Goal: Information Seeking & Learning: Learn about a topic

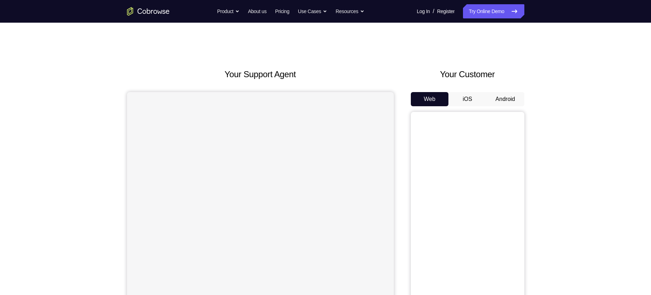
click at [497, 101] on button "Android" at bounding box center [505, 99] width 38 height 14
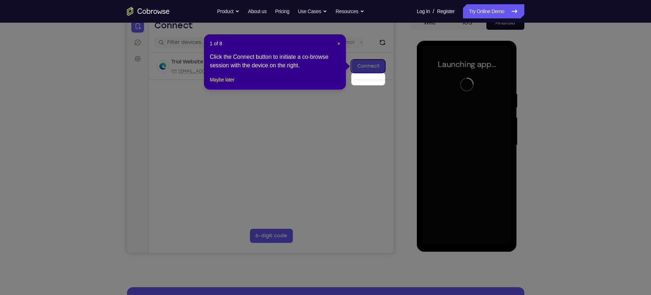
scroll to position [63, 0]
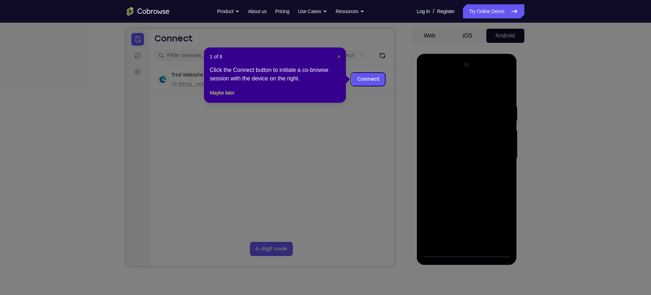
click at [338, 57] on span "×" at bounding box center [338, 57] width 3 height 6
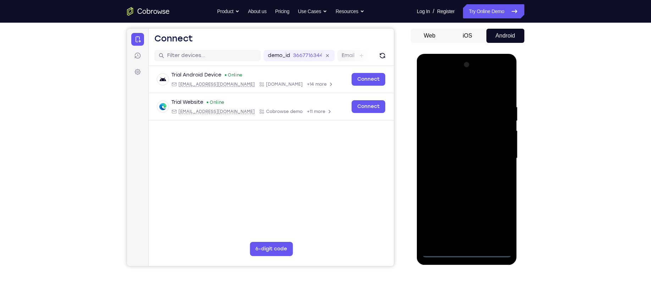
click at [467, 251] on div at bounding box center [466, 158] width 89 height 199
click at [501, 223] on div at bounding box center [466, 158] width 89 height 199
click at [458, 95] on div at bounding box center [466, 158] width 89 height 199
click at [498, 153] on div at bounding box center [466, 158] width 89 height 199
click at [460, 169] on div at bounding box center [466, 158] width 89 height 199
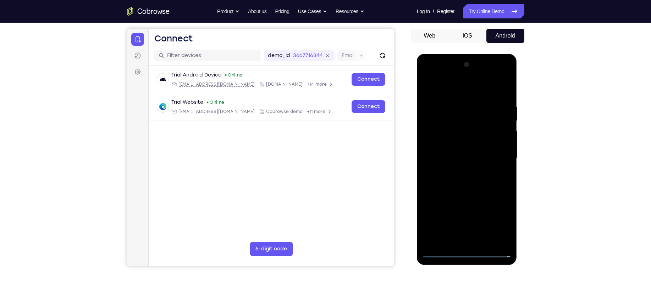
click at [465, 151] on div at bounding box center [466, 158] width 89 height 199
click at [456, 127] on div at bounding box center [466, 158] width 89 height 199
click at [459, 141] on div at bounding box center [466, 158] width 89 height 199
click at [463, 158] on div at bounding box center [466, 158] width 89 height 199
click at [473, 180] on div at bounding box center [466, 158] width 89 height 199
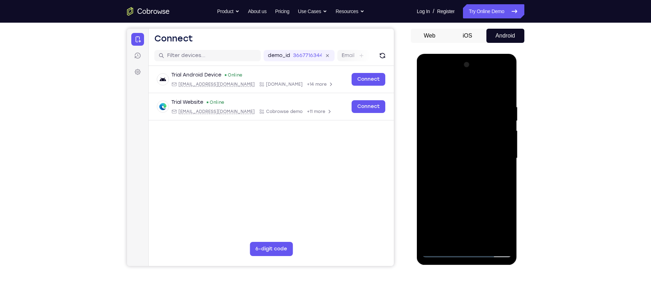
scroll to position [94, 0]
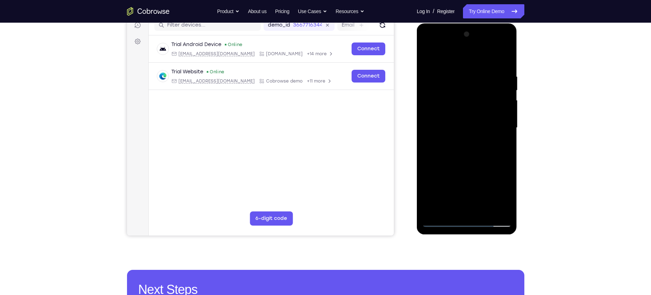
click at [466, 158] on div at bounding box center [466, 128] width 89 height 199
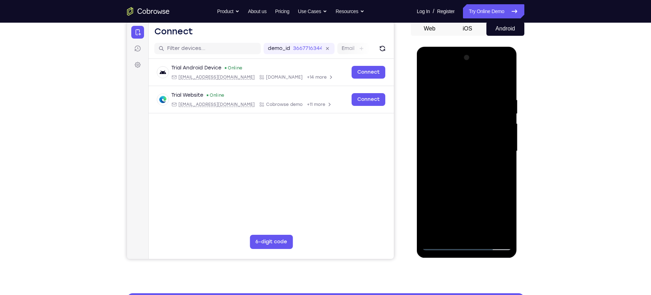
scroll to position [68, 0]
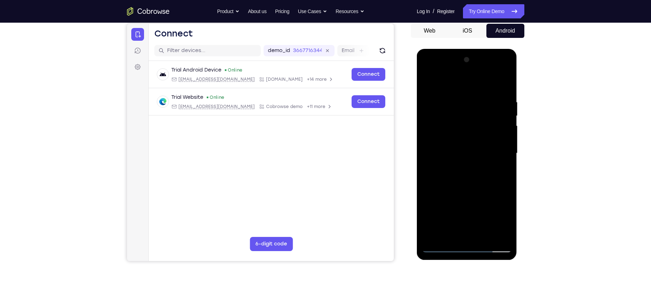
click at [458, 105] on div at bounding box center [466, 153] width 89 height 199
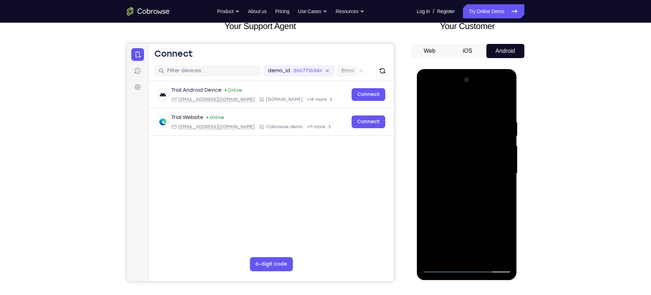
scroll to position [48, 0]
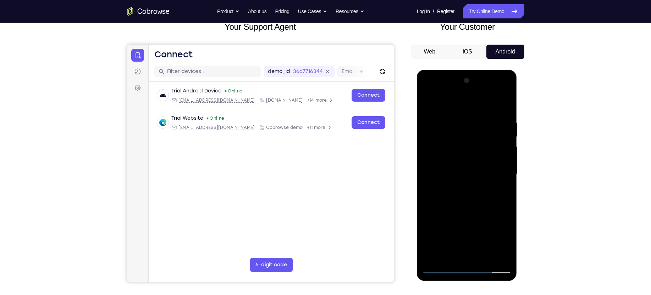
click at [460, 109] on div at bounding box center [466, 174] width 89 height 199
drag, startPoint x: 460, startPoint y: 109, endPoint x: 458, endPoint y: 84, distance: 25.6
click at [458, 84] on div at bounding box center [466, 174] width 89 height 199
click at [502, 103] on div at bounding box center [466, 174] width 89 height 199
click at [507, 101] on div at bounding box center [466, 174] width 89 height 199
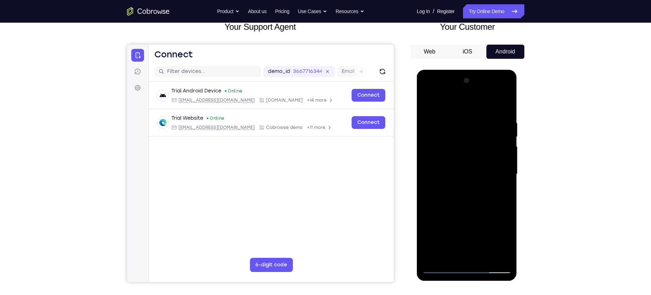
click at [428, 102] on div at bounding box center [466, 174] width 89 height 199
click at [479, 114] on div at bounding box center [466, 174] width 89 height 199
click at [504, 106] on div at bounding box center [466, 174] width 89 height 199
click at [496, 116] on div at bounding box center [466, 174] width 89 height 199
click at [503, 136] on div at bounding box center [466, 174] width 89 height 199
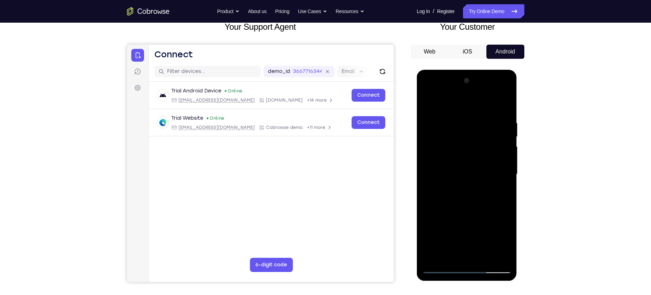
click at [503, 136] on div at bounding box center [466, 174] width 89 height 199
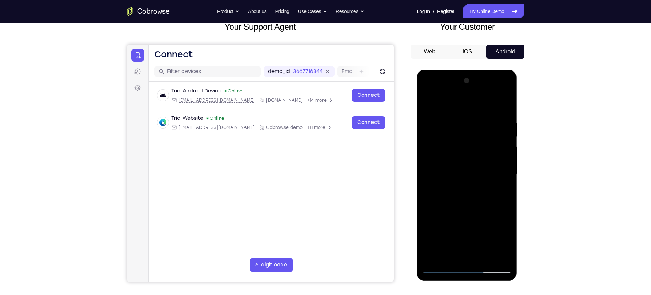
click at [503, 136] on div at bounding box center [466, 174] width 89 height 199
click at [503, 103] on div at bounding box center [466, 174] width 89 height 199
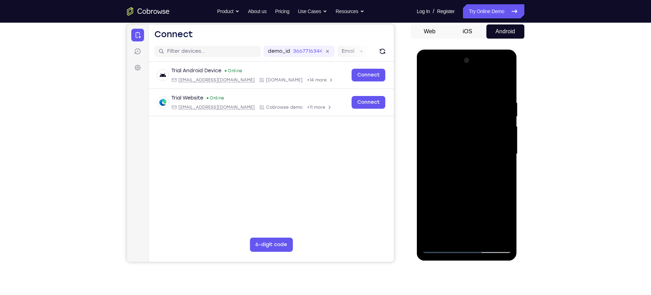
scroll to position [87, 0]
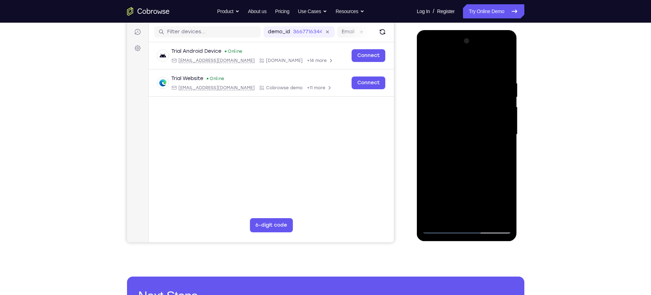
click at [485, 217] on div at bounding box center [466, 134] width 89 height 199
click at [462, 166] on div at bounding box center [466, 134] width 89 height 199
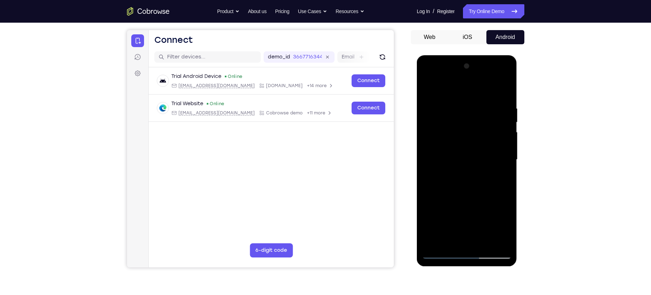
scroll to position [61, 0]
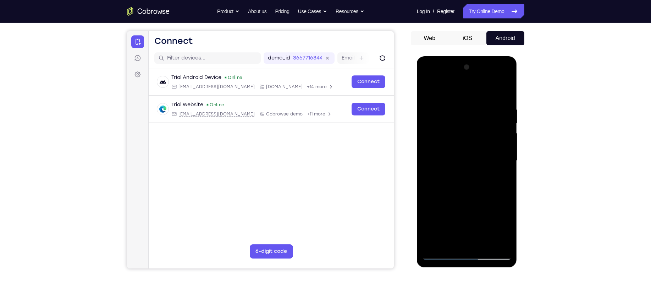
click at [506, 121] on div at bounding box center [466, 161] width 89 height 199
click at [451, 142] on div at bounding box center [466, 161] width 89 height 199
drag, startPoint x: 466, startPoint y: 189, endPoint x: 466, endPoint y: 163, distance: 25.5
click at [466, 163] on div at bounding box center [466, 161] width 89 height 199
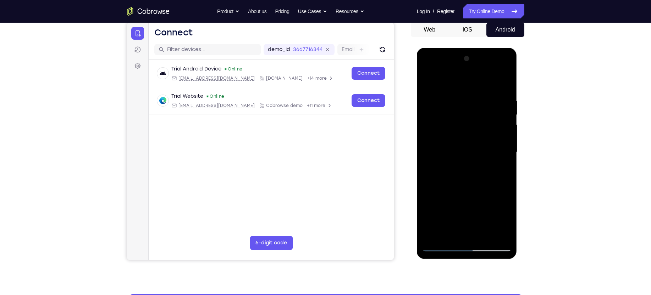
scroll to position [100, 0]
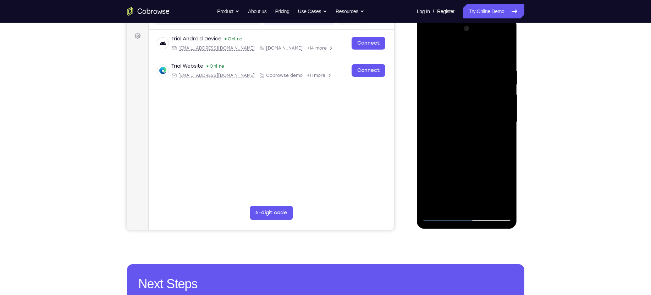
click at [437, 216] on div at bounding box center [466, 122] width 89 height 199
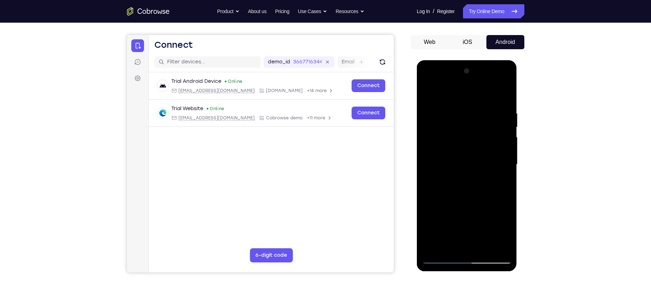
scroll to position [57, 0]
click at [507, 126] on div at bounding box center [466, 165] width 89 height 199
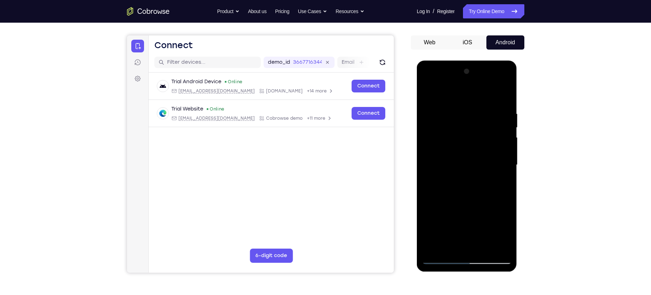
click at [472, 162] on div at bounding box center [466, 165] width 89 height 199
drag, startPoint x: 472, startPoint y: 162, endPoint x: 461, endPoint y: 95, distance: 68.3
click at [461, 95] on div at bounding box center [466, 165] width 89 height 199
click at [429, 94] on div at bounding box center [466, 165] width 89 height 199
drag, startPoint x: 464, startPoint y: 196, endPoint x: 460, endPoint y: 105, distance: 90.5
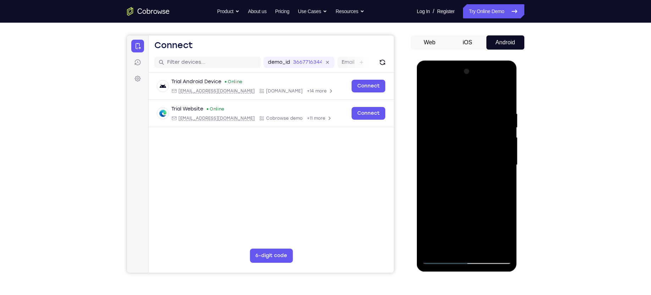
click at [460, 105] on div at bounding box center [466, 165] width 89 height 199
drag, startPoint x: 476, startPoint y: 188, endPoint x: 479, endPoint y: 93, distance: 95.1
click at [479, 93] on div at bounding box center [466, 165] width 89 height 199
drag, startPoint x: 470, startPoint y: 198, endPoint x: 480, endPoint y: 105, distance: 93.4
click at [480, 105] on div at bounding box center [466, 165] width 89 height 199
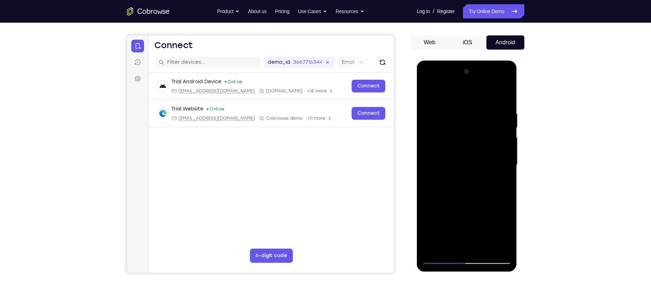
drag, startPoint x: 479, startPoint y: 201, endPoint x: 481, endPoint y: 93, distance: 108.2
click at [481, 93] on div at bounding box center [466, 165] width 89 height 199
drag, startPoint x: 482, startPoint y: 198, endPoint x: 476, endPoint y: 110, distance: 87.8
click at [476, 110] on div at bounding box center [466, 165] width 89 height 199
drag, startPoint x: 469, startPoint y: 199, endPoint x: 468, endPoint y: 110, distance: 89.0
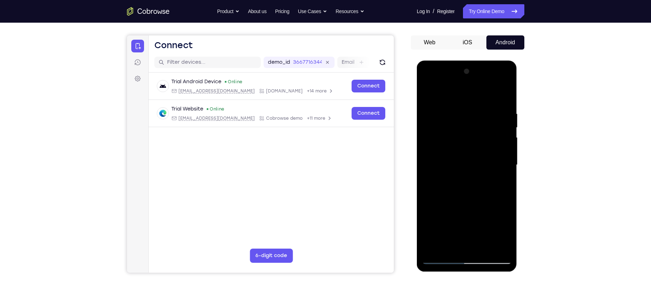
click at [468, 110] on div at bounding box center [466, 165] width 89 height 199
drag, startPoint x: 478, startPoint y: 210, endPoint x: 473, endPoint y: 91, distance: 118.9
click at [473, 91] on div at bounding box center [466, 165] width 89 height 199
drag, startPoint x: 476, startPoint y: 189, endPoint x: 477, endPoint y: 74, distance: 115.3
click at [477, 74] on div at bounding box center [466, 165] width 89 height 199
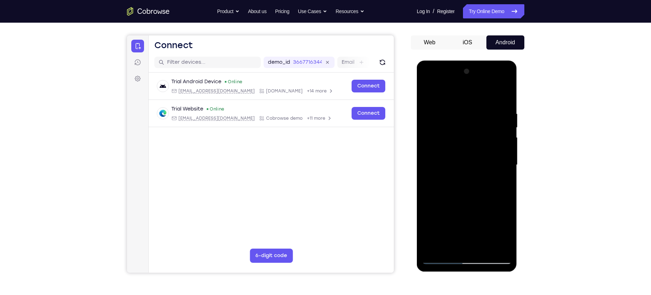
drag, startPoint x: 469, startPoint y: 188, endPoint x: 465, endPoint y: 73, distance: 115.4
click at [465, 73] on div at bounding box center [466, 165] width 89 height 199
drag, startPoint x: 465, startPoint y: 152, endPoint x: 459, endPoint y: 71, distance: 81.8
click at [459, 71] on div at bounding box center [466, 165] width 89 height 199
click at [441, 155] on div at bounding box center [466, 165] width 89 height 199
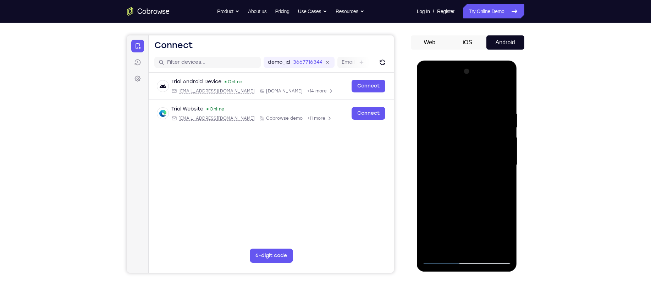
drag, startPoint x: 472, startPoint y: 221, endPoint x: 466, endPoint y: 86, distance: 134.9
click at [466, 86] on div at bounding box center [466, 165] width 89 height 199
drag, startPoint x: 473, startPoint y: 212, endPoint x: 470, endPoint y: 136, distance: 76.3
click at [470, 136] on div at bounding box center [466, 165] width 89 height 199
drag, startPoint x: 471, startPoint y: 200, endPoint x: 478, endPoint y: 94, distance: 106.3
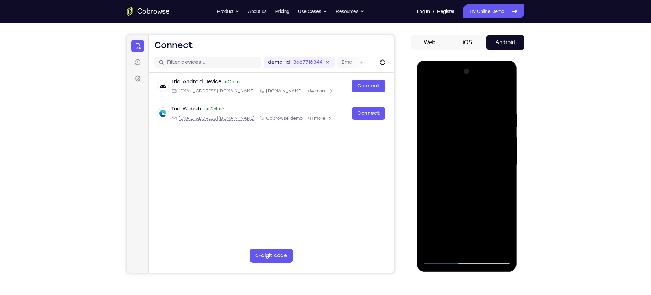
click at [478, 94] on div at bounding box center [466, 165] width 89 height 199
drag, startPoint x: 468, startPoint y: 203, endPoint x: 472, endPoint y: 104, distance: 98.7
click at [472, 104] on div at bounding box center [466, 165] width 89 height 199
drag, startPoint x: 463, startPoint y: 201, endPoint x: 458, endPoint y: 115, distance: 86.3
click at [458, 115] on div at bounding box center [466, 165] width 89 height 199
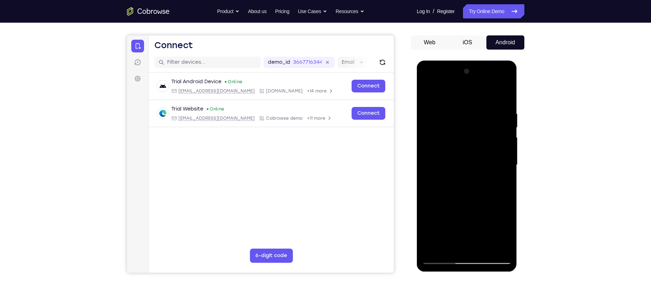
drag, startPoint x: 459, startPoint y: 209, endPoint x: 483, endPoint y: 71, distance: 140.1
click at [483, 71] on div at bounding box center [466, 165] width 89 height 199
drag, startPoint x: 477, startPoint y: 195, endPoint x: 472, endPoint y: 71, distance: 125.0
click at [472, 71] on div at bounding box center [466, 165] width 89 height 199
drag, startPoint x: 463, startPoint y: 172, endPoint x: 495, endPoint y: 71, distance: 106.9
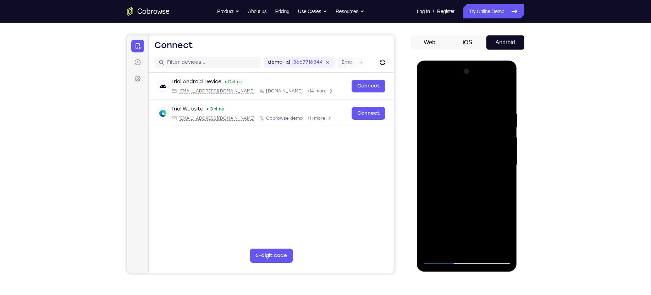
click at [495, 71] on div at bounding box center [466, 165] width 89 height 199
drag, startPoint x: 478, startPoint y: 191, endPoint x: 515, endPoint y: 71, distance: 125.8
click at [515, 71] on div at bounding box center [467, 166] width 100 height 211
drag, startPoint x: 479, startPoint y: 200, endPoint x: 493, endPoint y: 99, distance: 102.8
click at [493, 99] on div at bounding box center [466, 165] width 89 height 199
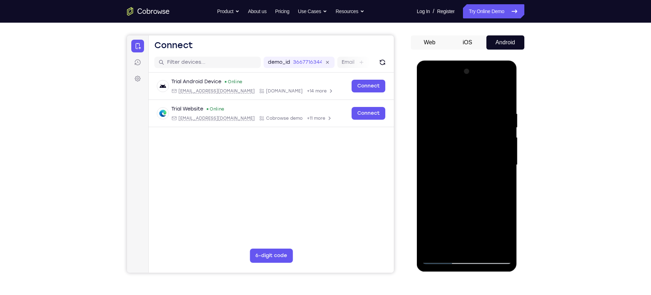
drag, startPoint x: 480, startPoint y: 141, endPoint x: 445, endPoint y: 71, distance: 79.0
click at [445, 71] on div at bounding box center [466, 165] width 89 height 199
drag, startPoint x: 451, startPoint y: 202, endPoint x: 438, endPoint y: 104, distance: 98.4
click at [438, 104] on div at bounding box center [466, 165] width 89 height 199
drag, startPoint x: 476, startPoint y: 180, endPoint x: 483, endPoint y: 107, distance: 73.0
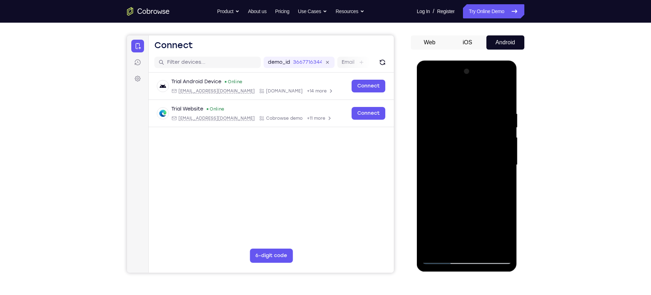
click at [483, 107] on div at bounding box center [466, 165] width 89 height 199
drag, startPoint x: 465, startPoint y: 179, endPoint x: 466, endPoint y: 35, distance: 143.3
click at [466, 61] on html "Online web based iOS Simulators and Android Emulators. Run iPhone, iPad, Mobile…" at bounding box center [467, 167] width 101 height 213
drag, startPoint x: 467, startPoint y: 220, endPoint x: 481, endPoint y: 37, distance: 184.0
click at [481, 61] on html "Online web based iOS Simulators and Android Emulators. Run iPhone, iPad, Mobile…" at bounding box center [467, 167] width 101 height 213
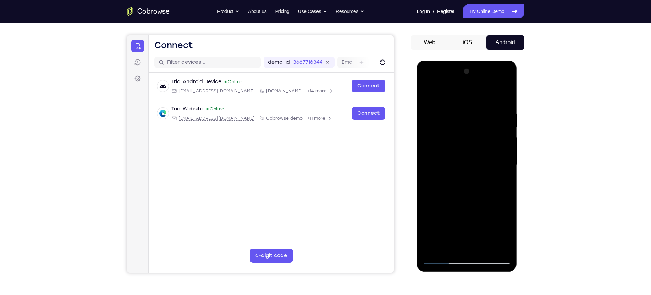
drag, startPoint x: 465, startPoint y: 193, endPoint x: 467, endPoint y: 35, distance: 157.5
click at [467, 61] on html "Online web based iOS Simulators and Android Emulators. Run iPhone, iPad, Mobile…" at bounding box center [467, 167] width 101 height 213
drag, startPoint x: 454, startPoint y: 213, endPoint x: 493, endPoint y: 35, distance: 181.9
click at [493, 61] on html "Online web based iOS Simulators and Android Emulators. Run iPhone, iPad, Mobile…" at bounding box center [467, 167] width 101 height 213
drag, startPoint x: 474, startPoint y: 218, endPoint x: 502, endPoint y: 35, distance: 185.2
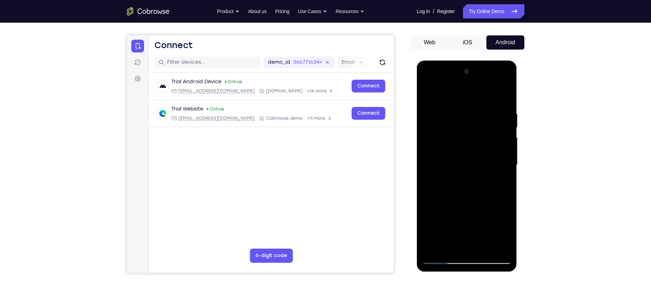
click at [502, 61] on html "Online web based iOS Simulators and Android Emulators. Run iPhone, iPad, Mobile…" at bounding box center [467, 167] width 101 height 213
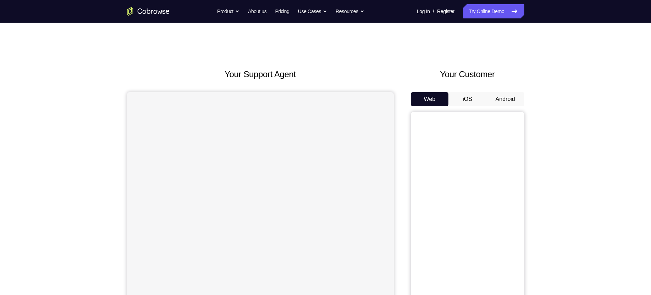
click at [507, 100] on button "Android" at bounding box center [505, 99] width 38 height 14
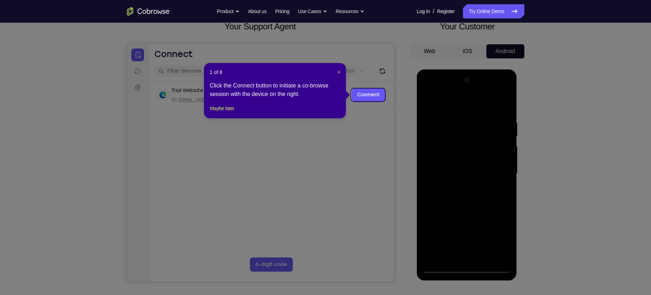
click at [341, 70] on div "1 of 8 × Click the Connect button to initiate a co-browse session with the devi…" at bounding box center [275, 90] width 142 height 55
click at [340, 72] on span "×" at bounding box center [338, 73] width 3 height 6
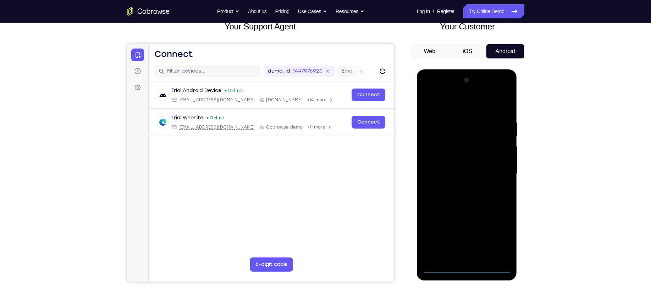
click at [463, 267] on div at bounding box center [466, 174] width 89 height 199
click at [498, 232] on div at bounding box center [466, 174] width 89 height 199
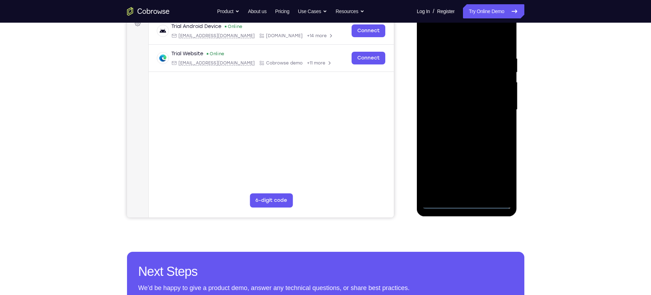
click at [450, 36] on div at bounding box center [466, 110] width 89 height 199
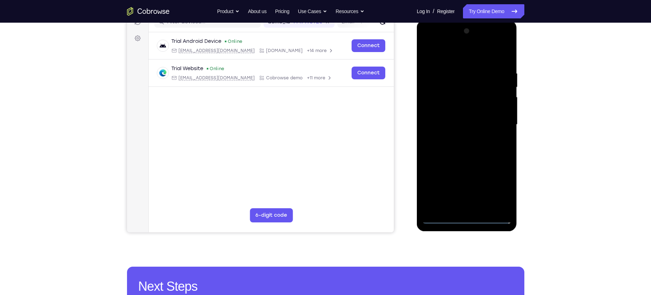
scroll to position [96, 0]
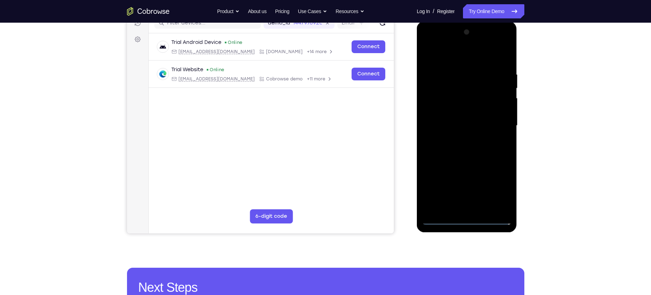
click at [491, 119] on div at bounding box center [466, 126] width 89 height 199
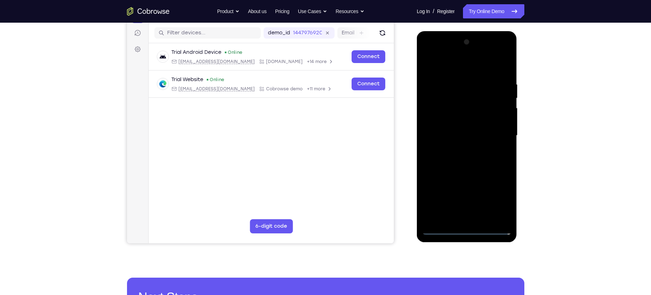
scroll to position [86, 0]
click at [463, 149] on div at bounding box center [466, 136] width 89 height 199
click at [467, 119] on div at bounding box center [466, 136] width 89 height 199
click at [461, 134] on div at bounding box center [466, 136] width 89 height 199
click at [463, 139] on div at bounding box center [466, 136] width 89 height 199
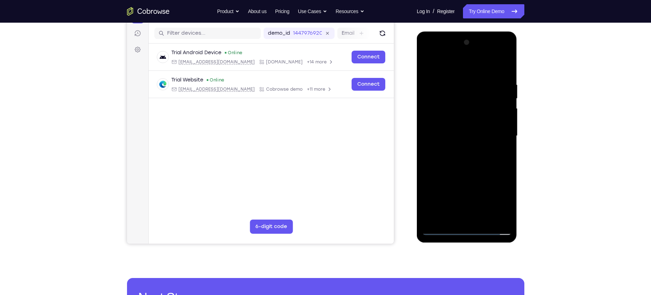
click at [467, 128] on div at bounding box center [466, 136] width 89 height 199
click at [467, 122] on div at bounding box center [466, 136] width 89 height 199
click at [455, 79] on div at bounding box center [466, 136] width 89 height 199
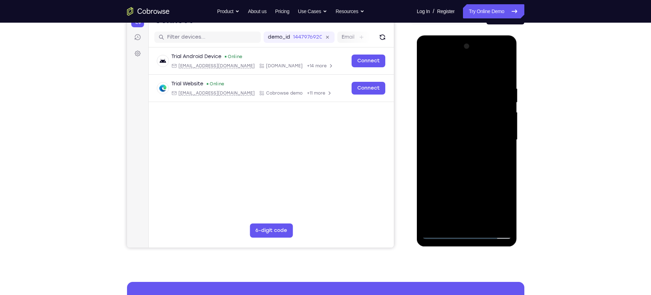
scroll to position [80, 0]
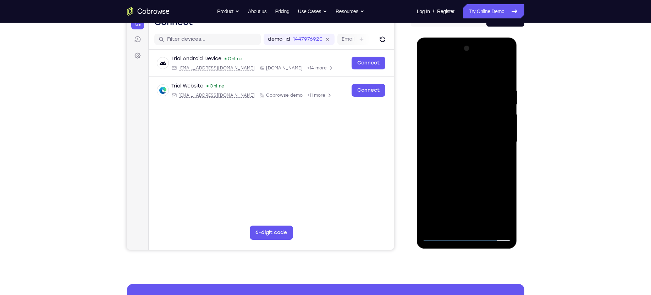
click at [502, 73] on div at bounding box center [466, 142] width 89 height 199
drag, startPoint x: 499, startPoint y: 87, endPoint x: 437, endPoint y: 78, distance: 62.3
click at [437, 78] on div at bounding box center [466, 142] width 89 height 199
click at [456, 84] on div at bounding box center [466, 142] width 89 height 199
click at [503, 74] on div at bounding box center [466, 142] width 89 height 199
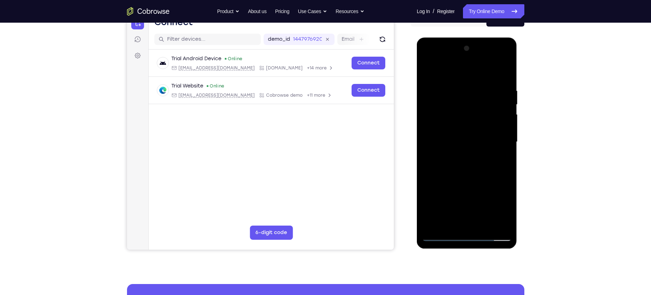
drag, startPoint x: 499, startPoint y: 90, endPoint x: 413, endPoint y: 93, distance: 86.2
click at [417, 93] on html "Online web based iOS Simulators and Android Emulators. Run iPhone, iPad, Mobile…" at bounding box center [467, 144] width 101 height 213
drag, startPoint x: 492, startPoint y: 85, endPoint x: 397, endPoint y: 89, distance: 95.8
click at [417, 89] on html "Online web based iOS Simulators and Android Emulators. Run iPhone, iPad, Mobile…" at bounding box center [467, 144] width 101 height 213
drag, startPoint x: 484, startPoint y: 85, endPoint x: 373, endPoint y: 84, distance: 111.0
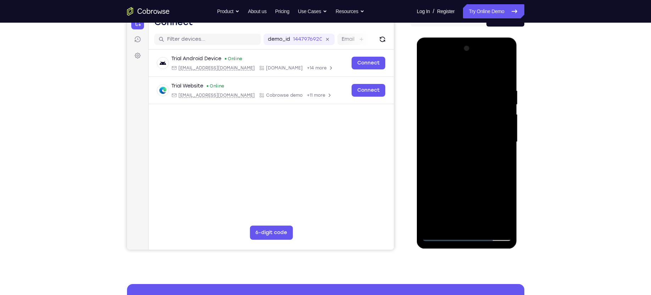
click at [417, 84] on html "Online web based iOS Simulators and Android Emulators. Run iPhone, iPad, Mobile…" at bounding box center [467, 144] width 101 height 213
drag, startPoint x: 487, startPoint y: 85, endPoint x: 409, endPoint y: 90, distance: 78.2
click at [417, 90] on html "Online web based iOS Simulators and Android Emulators. Run iPhone, iPad, Mobile…" at bounding box center [467, 144] width 101 height 213
click at [444, 81] on div at bounding box center [466, 142] width 89 height 199
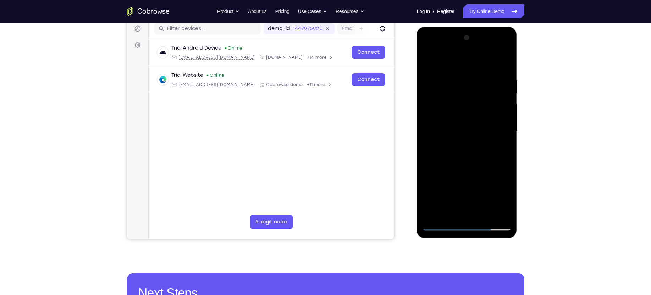
scroll to position [91, 0]
click at [504, 98] on div at bounding box center [466, 131] width 89 height 199
click at [504, 61] on div at bounding box center [466, 131] width 89 height 199
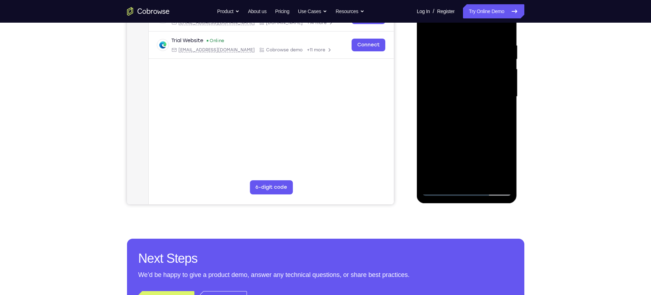
drag, startPoint x: 498, startPoint y: 107, endPoint x: 491, endPoint y: 70, distance: 38.3
click at [491, 70] on div at bounding box center [466, 97] width 89 height 199
click at [483, 179] on div at bounding box center [466, 97] width 89 height 199
click at [471, 134] on div at bounding box center [466, 97] width 89 height 199
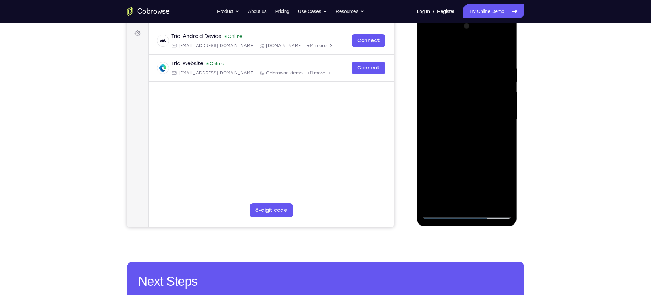
scroll to position [102, 0]
click at [464, 99] on div at bounding box center [466, 120] width 89 height 199
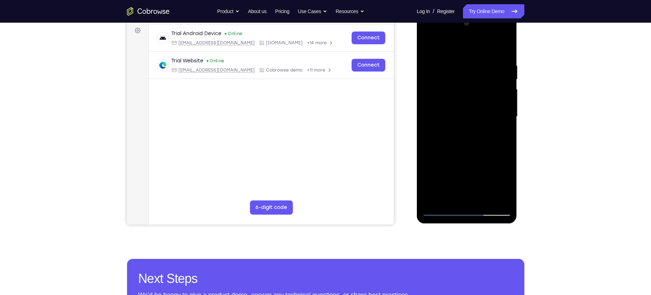
scroll to position [109, 0]
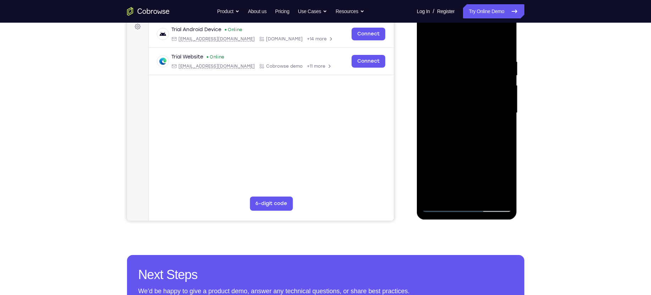
click at [448, 195] on div at bounding box center [466, 113] width 89 height 199
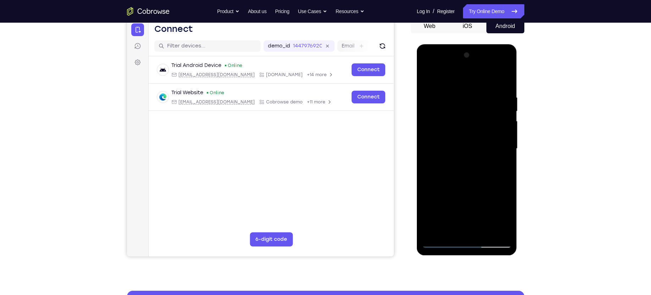
click at [427, 76] on div at bounding box center [466, 149] width 89 height 199
click at [465, 127] on div at bounding box center [466, 149] width 89 height 199
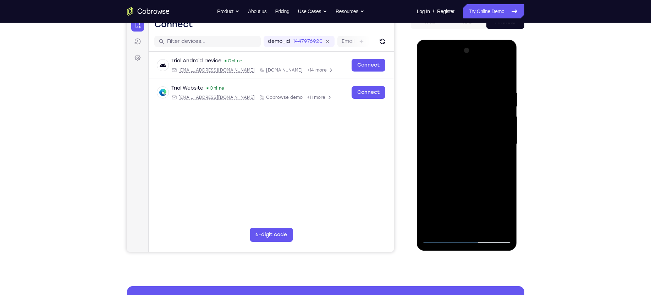
scroll to position [78, 0]
click at [429, 71] on div at bounding box center [466, 144] width 89 height 199
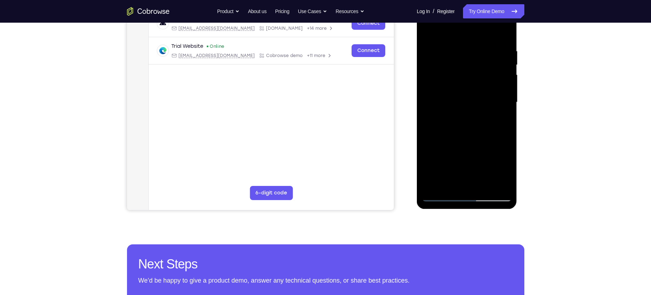
scroll to position [126, 0]
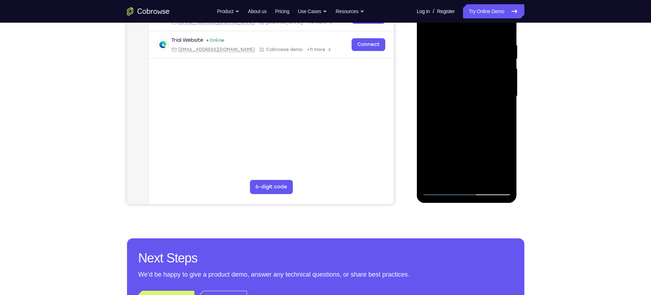
click at [499, 181] on div at bounding box center [466, 96] width 89 height 199
drag, startPoint x: 481, startPoint y: 110, endPoint x: 457, endPoint y: 209, distance: 101.8
click at [457, 205] on html "Online web based iOS Simulators and Android Emulators. Run iPhone, iPad, Mobile…" at bounding box center [467, 98] width 101 height 213
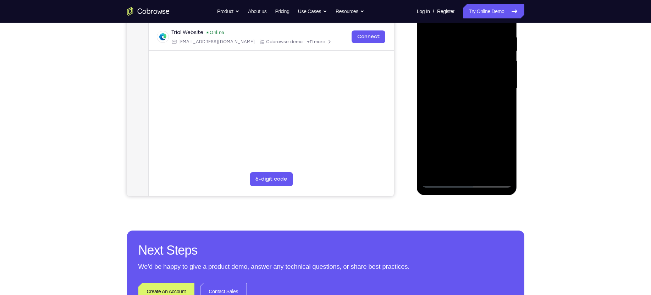
scroll to position [133, 0]
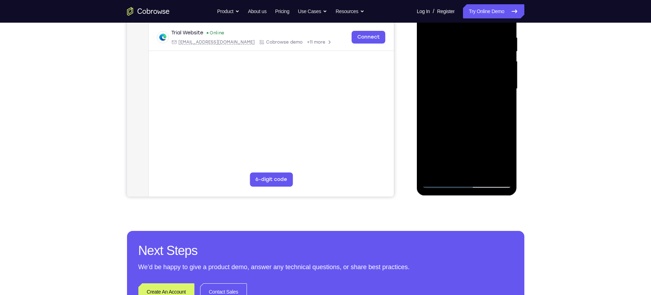
click at [481, 172] on div at bounding box center [466, 89] width 89 height 199
click at [465, 73] on div at bounding box center [466, 89] width 89 height 199
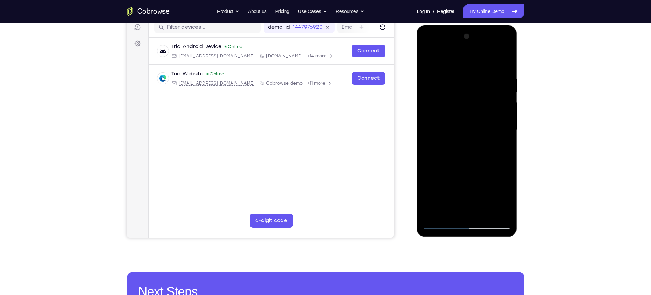
click at [448, 56] on div at bounding box center [466, 130] width 89 height 199
click at [428, 59] on div at bounding box center [466, 130] width 89 height 199
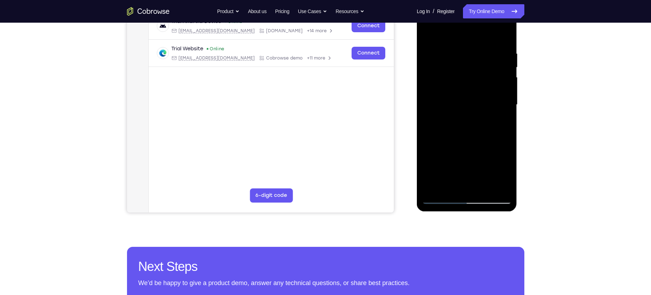
click at [438, 198] on div at bounding box center [466, 105] width 89 height 199
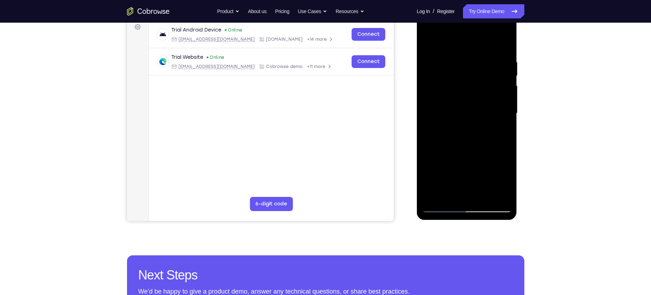
click at [459, 93] on div at bounding box center [466, 113] width 89 height 199
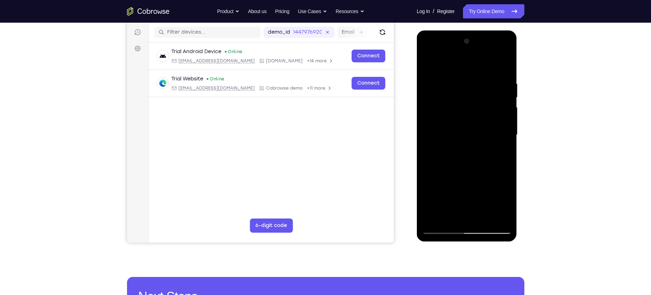
scroll to position [101, 0]
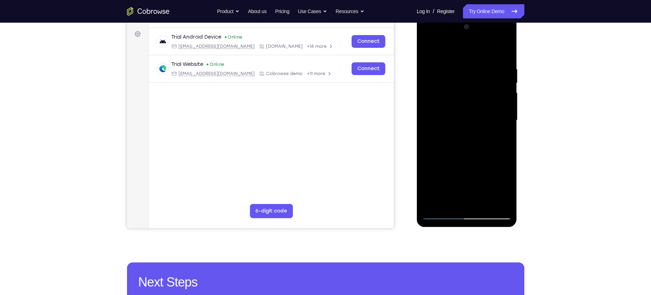
click at [427, 50] on div at bounding box center [466, 120] width 89 height 199
drag, startPoint x: 494, startPoint y: 67, endPoint x: 405, endPoint y: 69, distance: 88.4
click at [417, 69] on html "Online web based iOS Simulators and Android Emulators. Run iPhone, iPad, Mobile…" at bounding box center [467, 122] width 101 height 213
drag, startPoint x: 486, startPoint y: 62, endPoint x: 353, endPoint y: 68, distance: 133.1
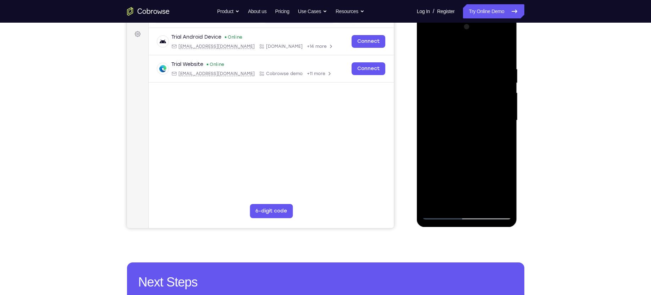
click at [417, 68] on html "Online web based iOS Simulators and Android Emulators. Run iPhone, iPad, Mobile…" at bounding box center [467, 122] width 101 height 213
drag, startPoint x: 475, startPoint y: 66, endPoint x: 352, endPoint y: 56, distance: 123.4
click at [417, 56] on html "Online web based iOS Simulators and Android Emulators. Run iPhone, iPad, Mobile…" at bounding box center [467, 122] width 101 height 213
drag, startPoint x: 482, startPoint y: 61, endPoint x: 379, endPoint y: 73, distance: 103.8
click at [417, 73] on html "Online web based iOS Simulators and Android Emulators. Run iPhone, iPad, Mobile…" at bounding box center [467, 122] width 101 height 213
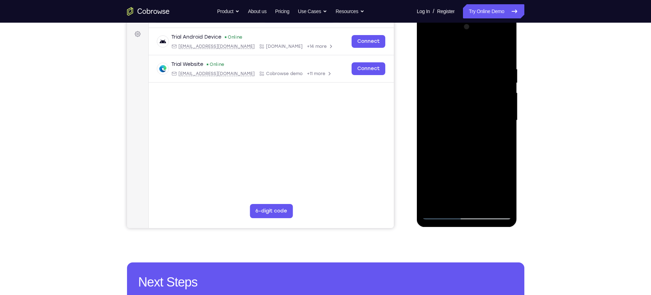
click at [506, 47] on div at bounding box center [466, 120] width 89 height 199
drag, startPoint x: 458, startPoint y: 82, endPoint x: 450, endPoint y: 216, distance: 135.0
click at [450, 216] on div at bounding box center [466, 120] width 89 height 199
click at [428, 49] on div at bounding box center [466, 120] width 89 height 199
click at [500, 206] on div at bounding box center [466, 120] width 89 height 199
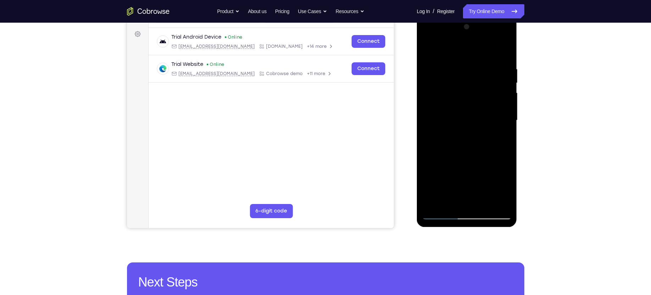
click at [499, 170] on div at bounding box center [466, 120] width 89 height 199
drag, startPoint x: 478, startPoint y: 139, endPoint x: 474, endPoint y: 74, distance: 65.1
click at [474, 74] on div at bounding box center [466, 120] width 89 height 199
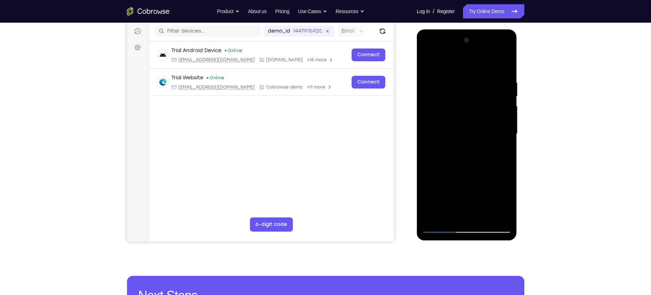
scroll to position [87, 0]
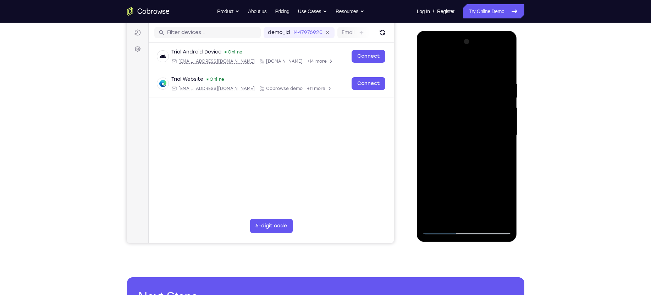
drag, startPoint x: 477, startPoint y: 113, endPoint x: 474, endPoint y: 133, distance: 20.1
click at [474, 133] on div at bounding box center [466, 135] width 89 height 199
drag, startPoint x: 474, startPoint y: 133, endPoint x: 478, endPoint y: 93, distance: 39.6
click at [478, 93] on div at bounding box center [466, 135] width 89 height 199
click at [508, 101] on div at bounding box center [466, 135] width 89 height 199
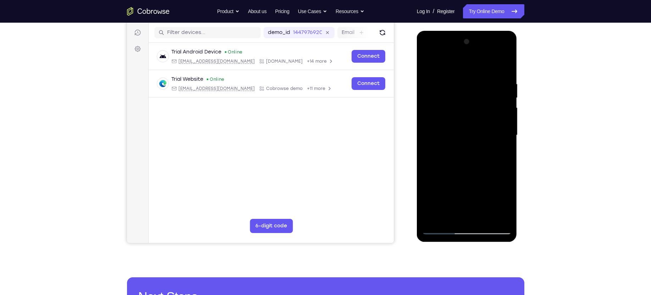
click at [508, 101] on div at bounding box center [466, 135] width 89 height 199
click at [440, 164] on div at bounding box center [466, 135] width 89 height 199
drag, startPoint x: 475, startPoint y: 137, endPoint x: 472, endPoint y: 57, distance: 80.2
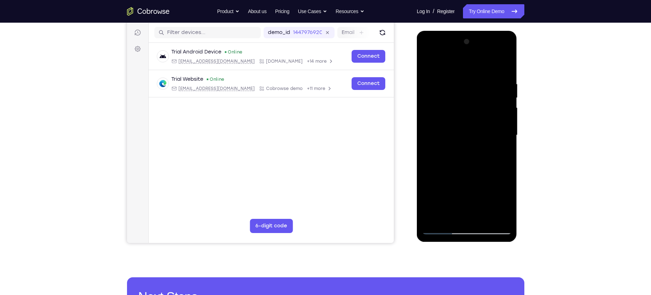
click at [472, 57] on div at bounding box center [466, 135] width 89 height 199
drag, startPoint x: 463, startPoint y: 157, endPoint x: 468, endPoint y: 70, distance: 87.1
click at [468, 70] on div at bounding box center [466, 135] width 89 height 199
drag, startPoint x: 470, startPoint y: 175, endPoint x: 475, endPoint y: 107, distance: 67.2
click at [475, 107] on div at bounding box center [466, 135] width 89 height 199
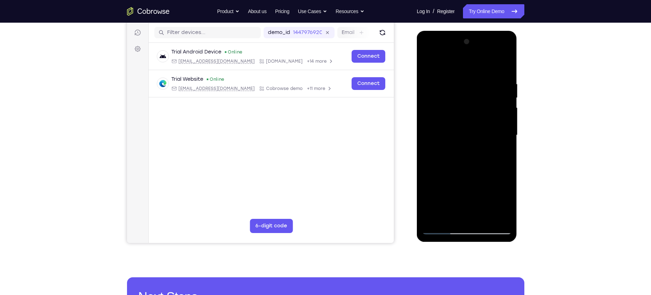
drag, startPoint x: 473, startPoint y: 200, endPoint x: 481, endPoint y: 109, distance: 91.8
click at [481, 109] on div at bounding box center [466, 135] width 89 height 199
drag, startPoint x: 475, startPoint y: 201, endPoint x: 481, endPoint y: 97, distance: 104.1
click at [481, 97] on div at bounding box center [466, 135] width 89 height 199
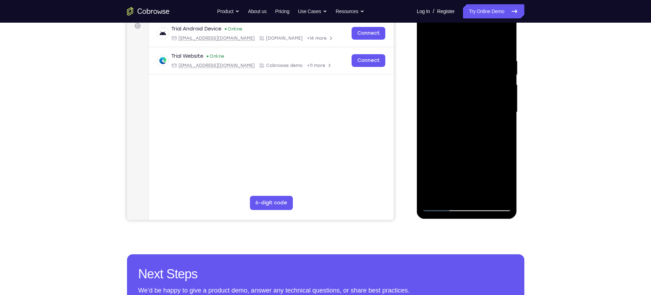
scroll to position [111, 0]
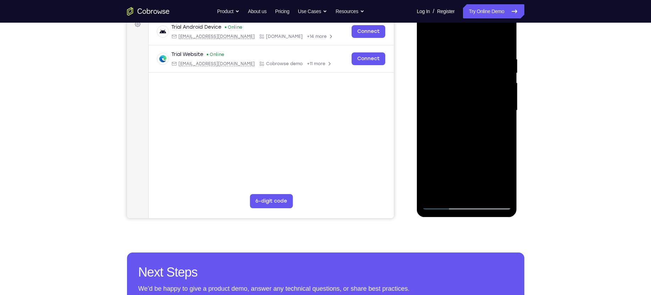
click at [441, 204] on div at bounding box center [466, 110] width 89 height 199
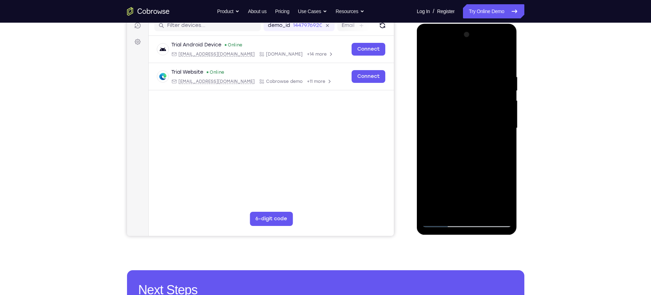
scroll to position [88, 0]
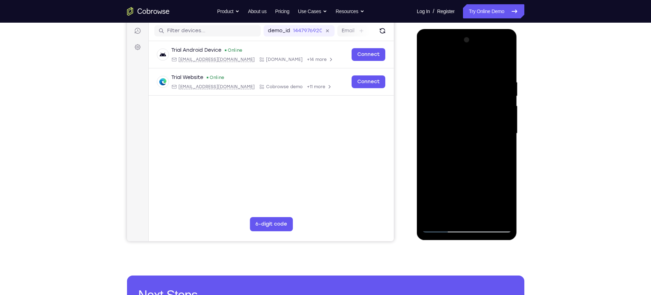
drag, startPoint x: 470, startPoint y: 150, endPoint x: 463, endPoint y: 179, distance: 29.9
click at [463, 179] on div at bounding box center [466, 133] width 89 height 199
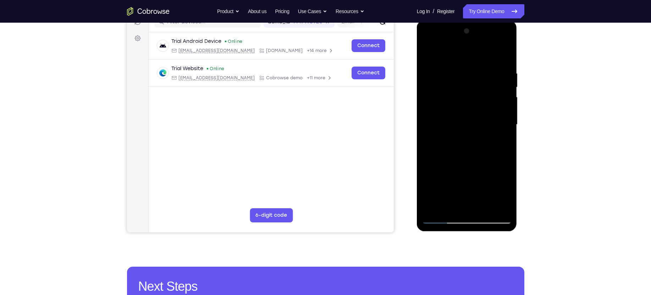
scroll to position [95, 0]
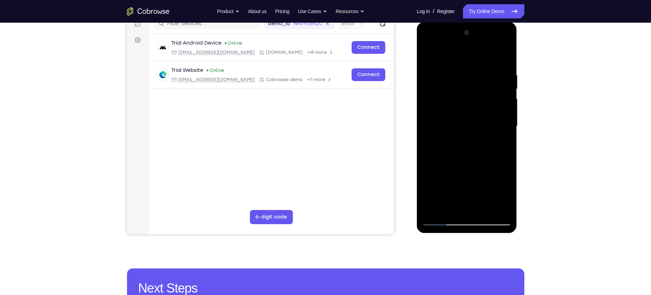
click at [431, 125] on div at bounding box center [466, 126] width 89 height 199
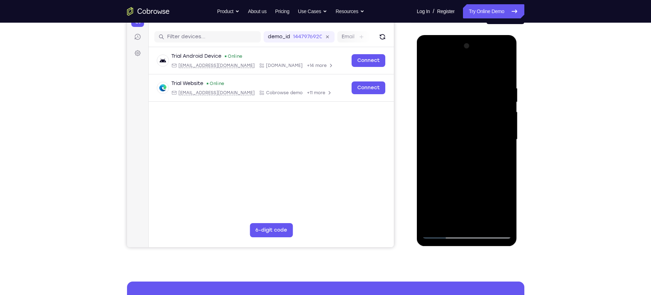
scroll to position [81, 0]
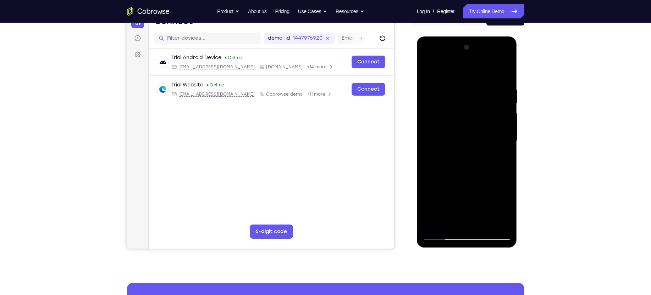
click at [504, 109] on div at bounding box center [466, 141] width 89 height 199
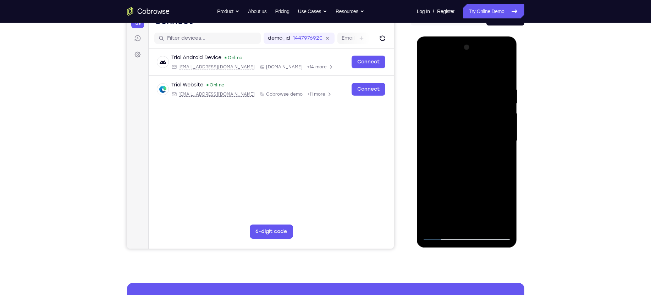
click at [504, 109] on div at bounding box center [466, 141] width 89 height 199
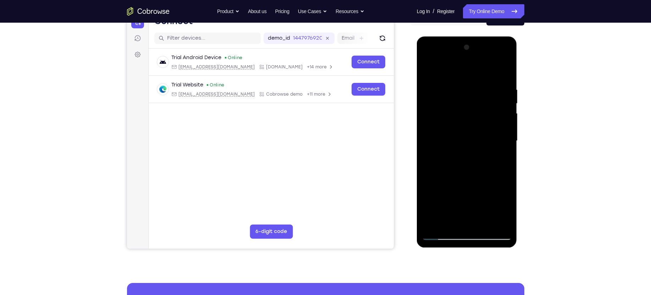
click at [504, 109] on div at bounding box center [466, 141] width 89 height 199
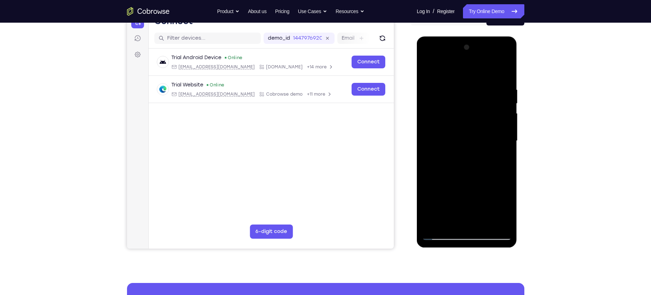
click at [504, 109] on div at bounding box center [466, 141] width 89 height 199
click at [506, 109] on div at bounding box center [466, 141] width 89 height 199
click at [503, 50] on div at bounding box center [466, 141] width 89 height 199
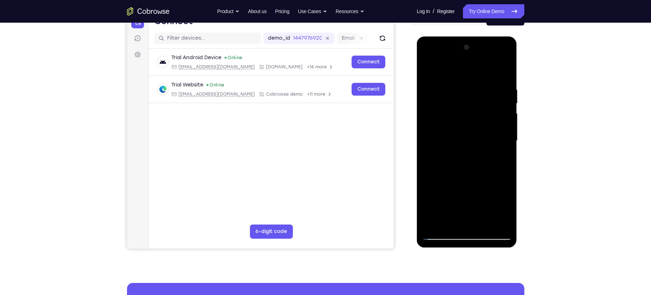
click at [495, 99] on div at bounding box center [466, 141] width 89 height 199
click at [466, 121] on div at bounding box center [466, 141] width 89 height 199
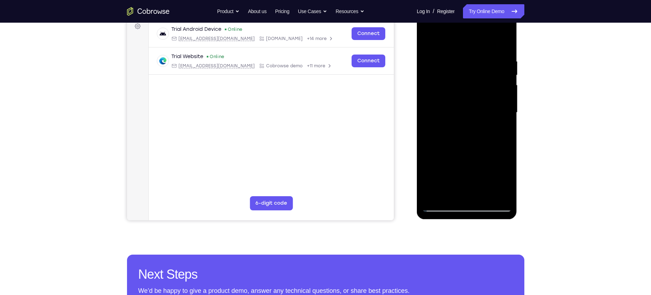
scroll to position [110, 0]
click at [435, 198] on div at bounding box center [466, 112] width 89 height 199
click at [458, 58] on div at bounding box center [466, 112] width 89 height 199
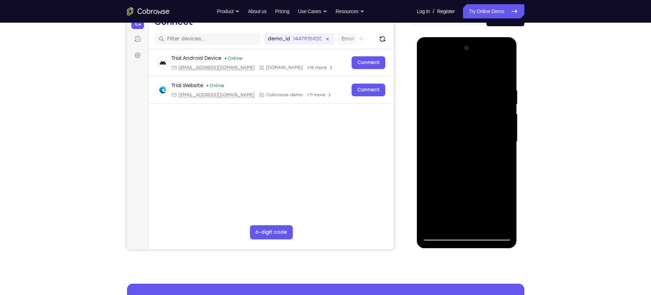
click at [501, 124] on div at bounding box center [466, 142] width 89 height 199
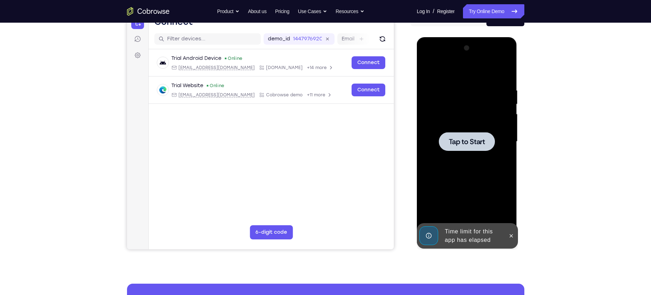
click at [501, 124] on div at bounding box center [466, 142] width 89 height 199
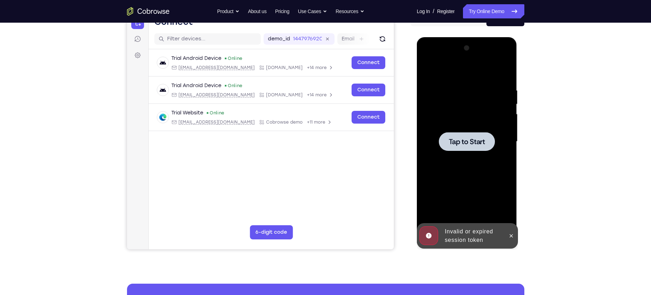
click at [469, 144] on span "Tap to Start" at bounding box center [467, 141] width 36 height 7
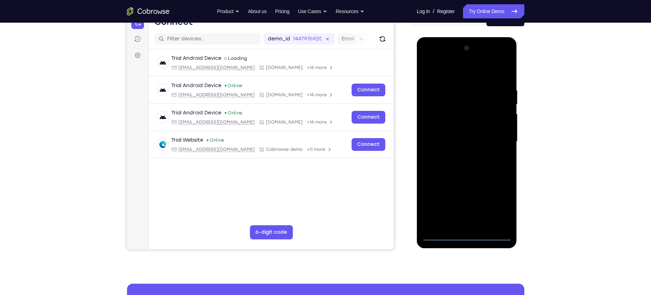
click at [469, 236] on div at bounding box center [466, 142] width 89 height 199
click at [503, 204] on div at bounding box center [466, 142] width 89 height 199
click at [476, 77] on div at bounding box center [466, 142] width 89 height 199
click at [497, 140] on div at bounding box center [466, 142] width 89 height 199
click at [461, 156] on div at bounding box center [466, 142] width 89 height 199
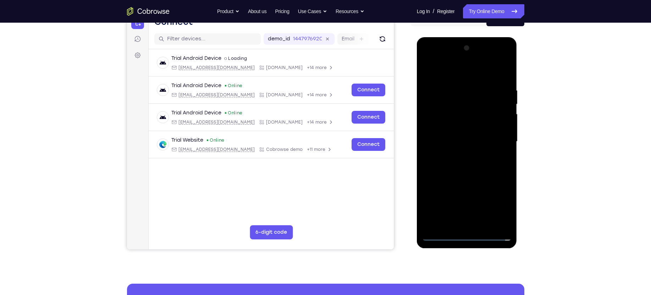
click at [461, 135] on div at bounding box center [466, 142] width 89 height 199
click at [459, 127] on div at bounding box center [466, 142] width 89 height 199
click at [479, 138] on div at bounding box center [466, 142] width 89 height 199
click at [477, 167] on div at bounding box center [466, 142] width 89 height 199
click at [469, 161] on div at bounding box center [466, 142] width 89 height 199
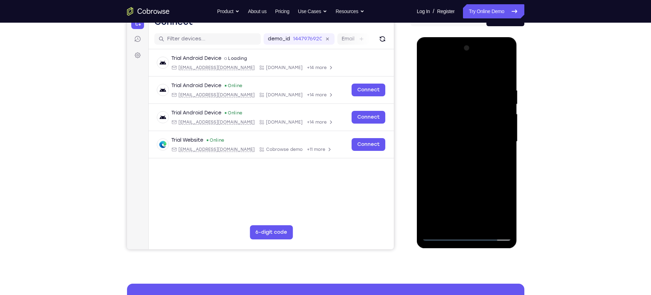
click at [467, 164] on div at bounding box center [466, 142] width 89 height 199
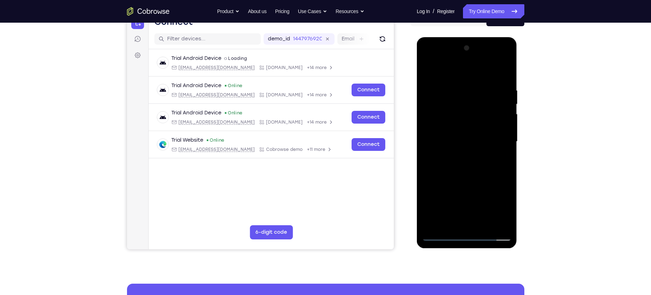
click at [467, 164] on div at bounding box center [466, 142] width 89 height 199
click at [507, 76] on div at bounding box center [466, 142] width 89 height 199
click at [508, 70] on div at bounding box center [466, 142] width 89 height 199
click at [489, 88] on div at bounding box center [466, 142] width 89 height 199
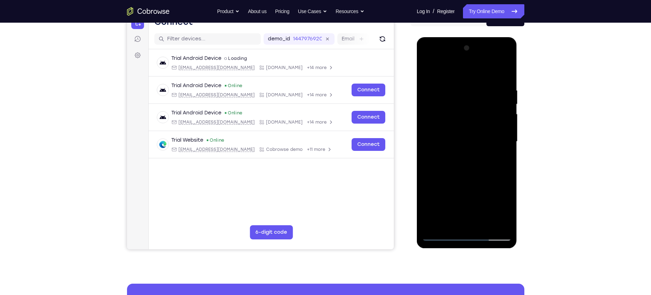
click at [475, 90] on div at bounding box center [466, 142] width 89 height 199
click at [431, 222] on div at bounding box center [466, 142] width 89 height 199
click at [460, 93] on div at bounding box center [466, 142] width 89 height 199
click at [505, 133] on div at bounding box center [466, 142] width 89 height 199
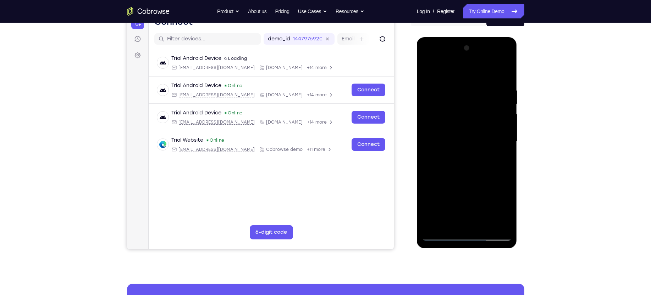
click at [505, 133] on div at bounding box center [466, 142] width 89 height 199
drag, startPoint x: 474, startPoint y: 138, endPoint x: 428, endPoint y: 134, distance: 45.9
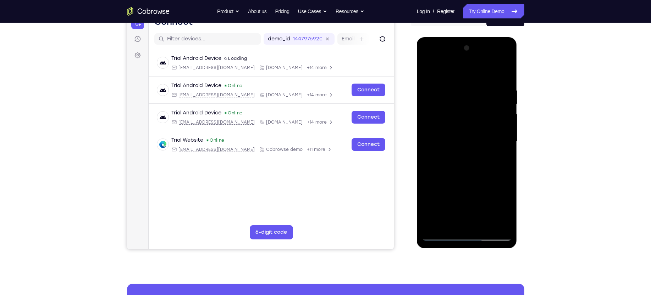
click at [428, 134] on div at bounding box center [466, 142] width 89 height 199
drag, startPoint x: 480, startPoint y: 128, endPoint x: 369, endPoint y: 101, distance: 113.8
click at [417, 101] on html "Online web based iOS Simulators and Android Emulators. Run iPhone, iPad, Mobile…" at bounding box center [467, 143] width 101 height 213
drag, startPoint x: 478, startPoint y: 108, endPoint x: 424, endPoint y: 106, distance: 54.7
click at [424, 106] on div at bounding box center [466, 142] width 89 height 199
